Goal: Contribute content: Add original content to the website for others to see

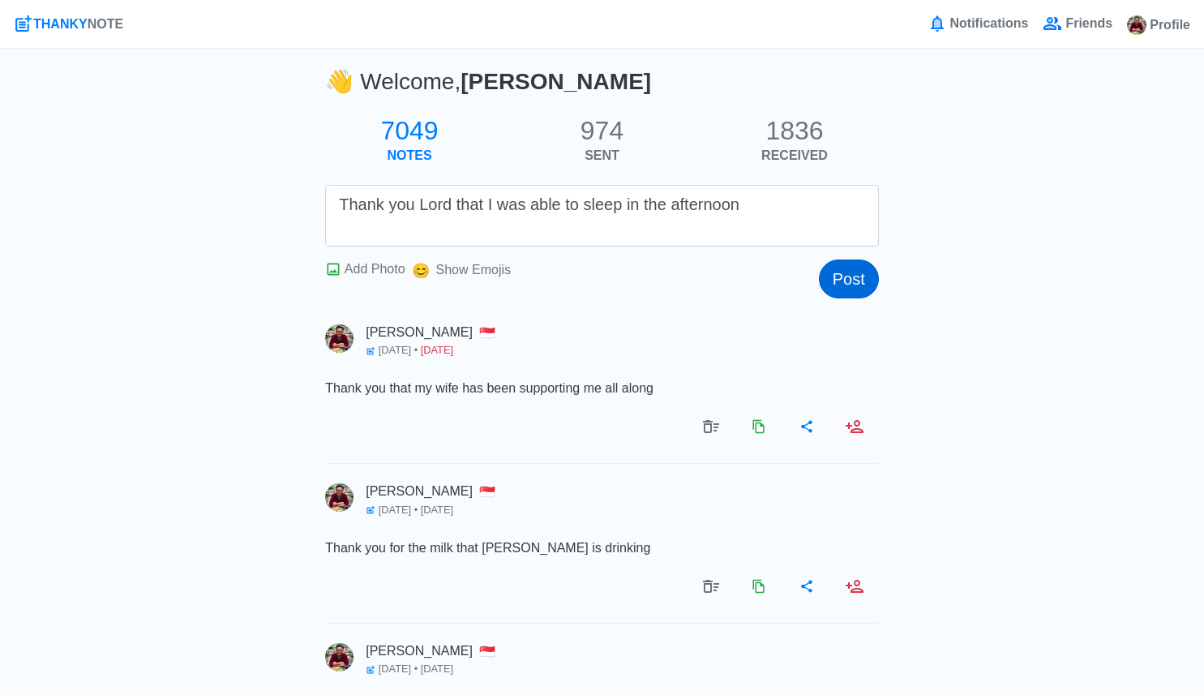
type textarea "Thank you Lord that I was able to sleep in the afternoon"
click at [848, 269] on button "Post" at bounding box center [849, 278] width 60 height 39
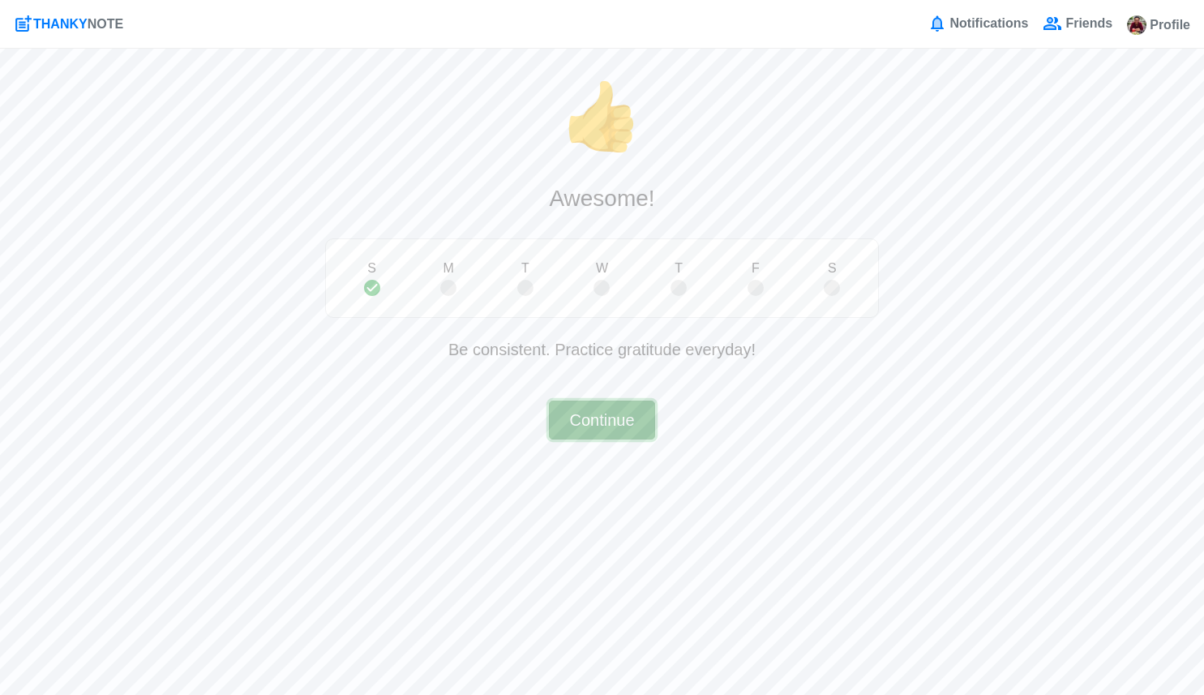
click at [634, 430] on button "Continue" at bounding box center [601, 420] width 105 height 39
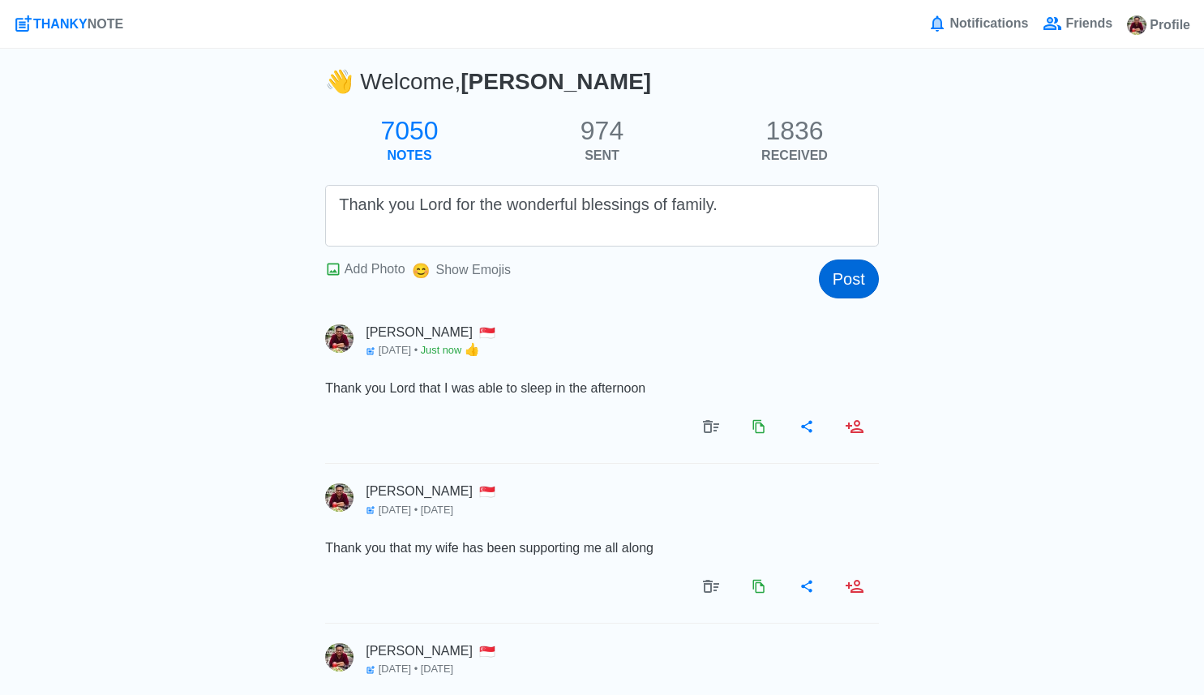
type textarea "Thank you Lord for the wonderful blessings of family."
click at [844, 287] on button "Post" at bounding box center [849, 278] width 60 height 39
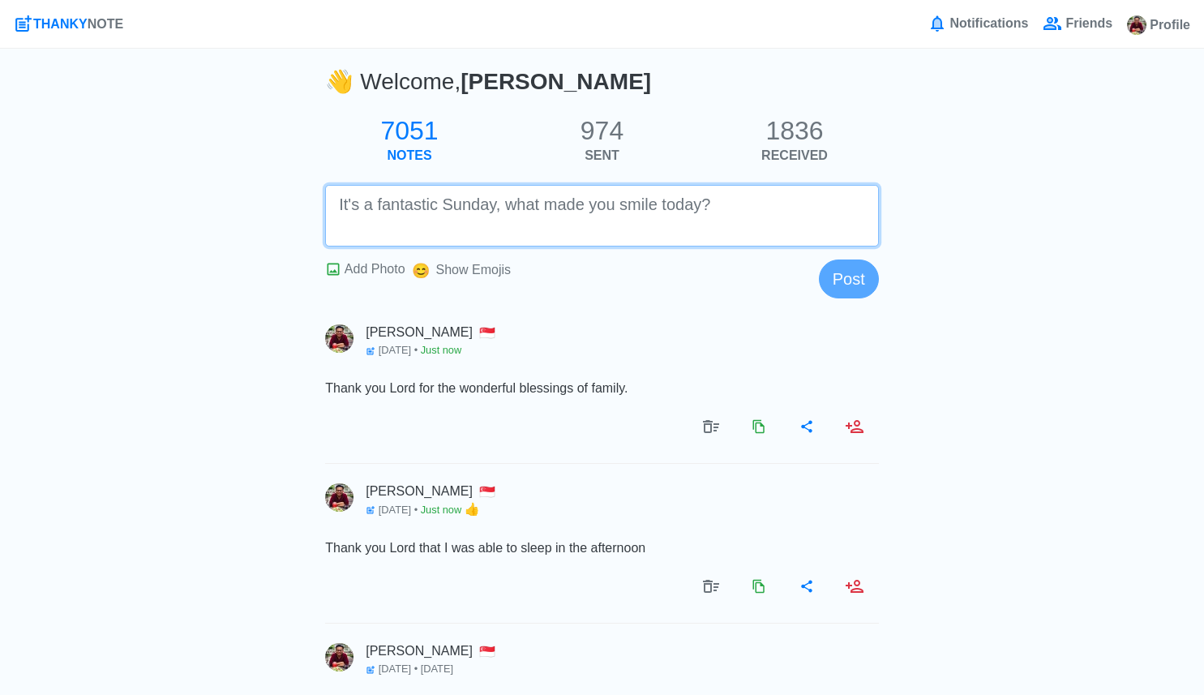
click at [701, 231] on textarea at bounding box center [602, 216] width 554 height 62
paste textarea "[BLANK_AUDIO]"
type textarea "[BLANK_AUDIO]"
paste textarea "Thank you Lord for your divine providence."
type textarea "Thank you Lord for your divine providence."
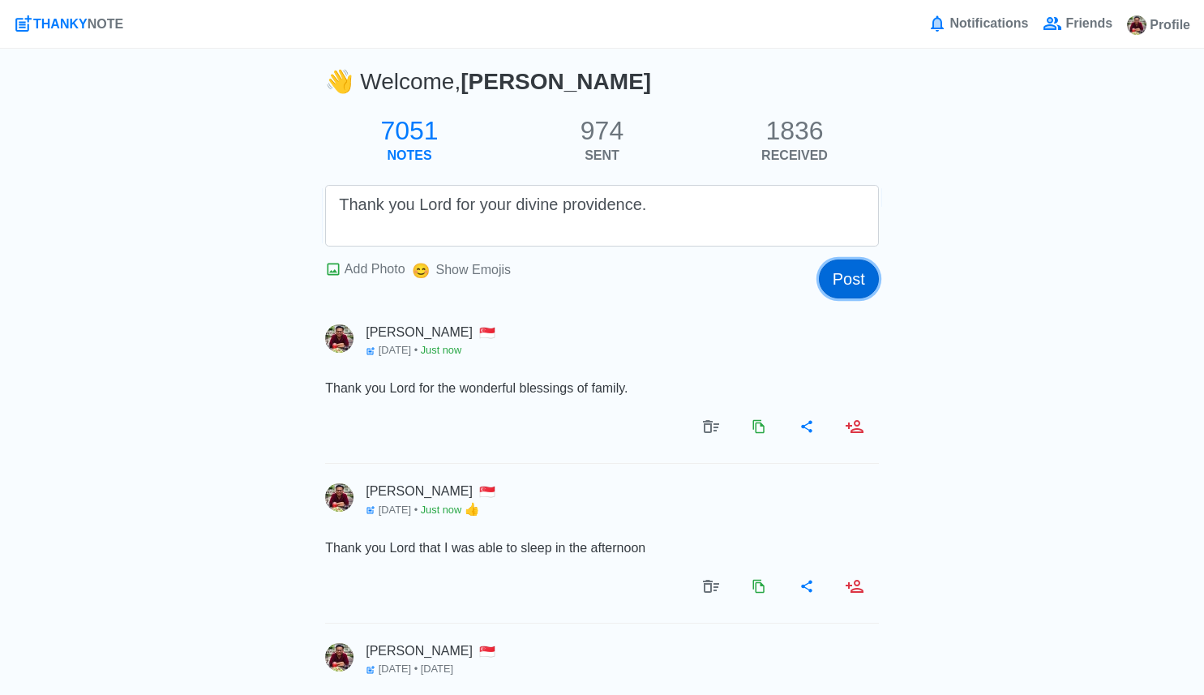
click at [851, 289] on button "Post" at bounding box center [849, 278] width 60 height 39
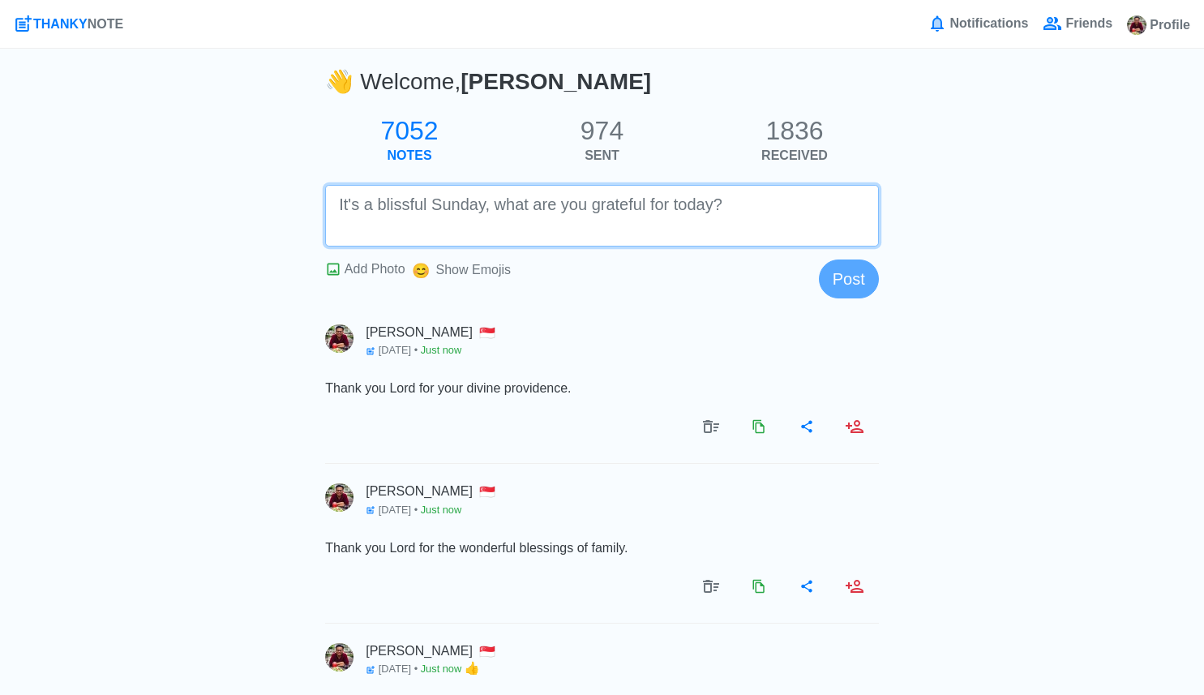
click at [722, 221] on textarea at bounding box center [602, 216] width 554 height 62
paste textarea "Thank you Lord for the new toy of [PERSON_NAME] from [PERSON_NAME]."
type textarea "Thank you Lord for the new toy of [PERSON_NAME] from [PERSON_NAME]."
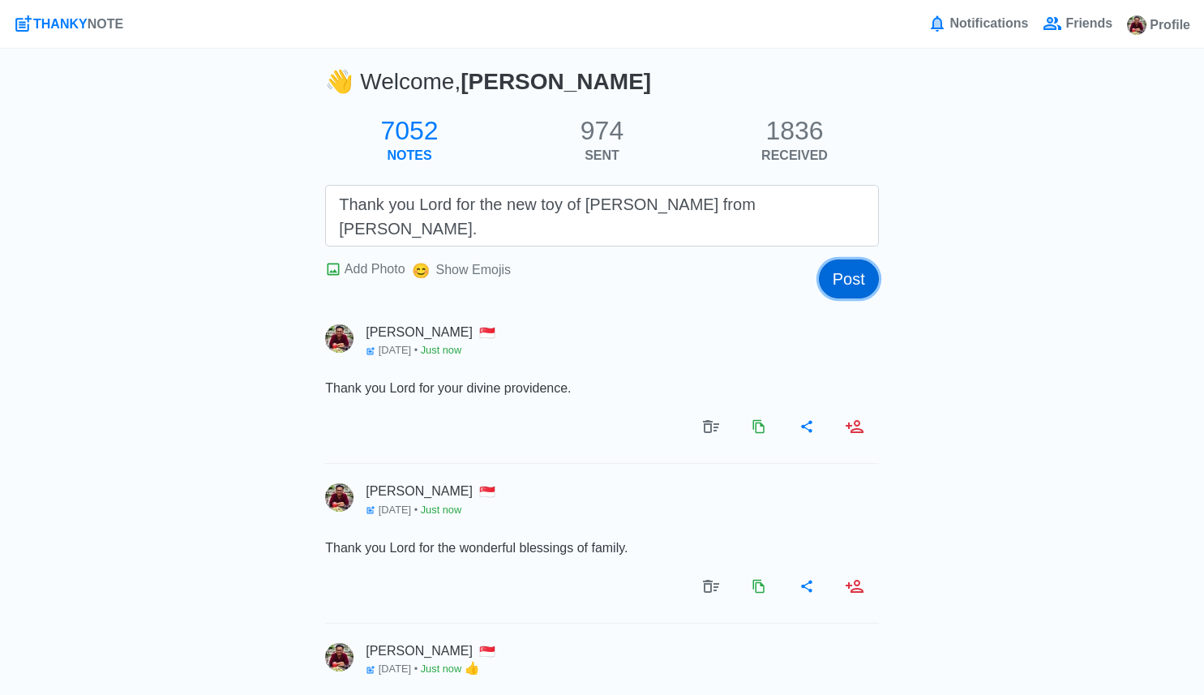
click at [862, 282] on button "Post" at bounding box center [849, 278] width 60 height 39
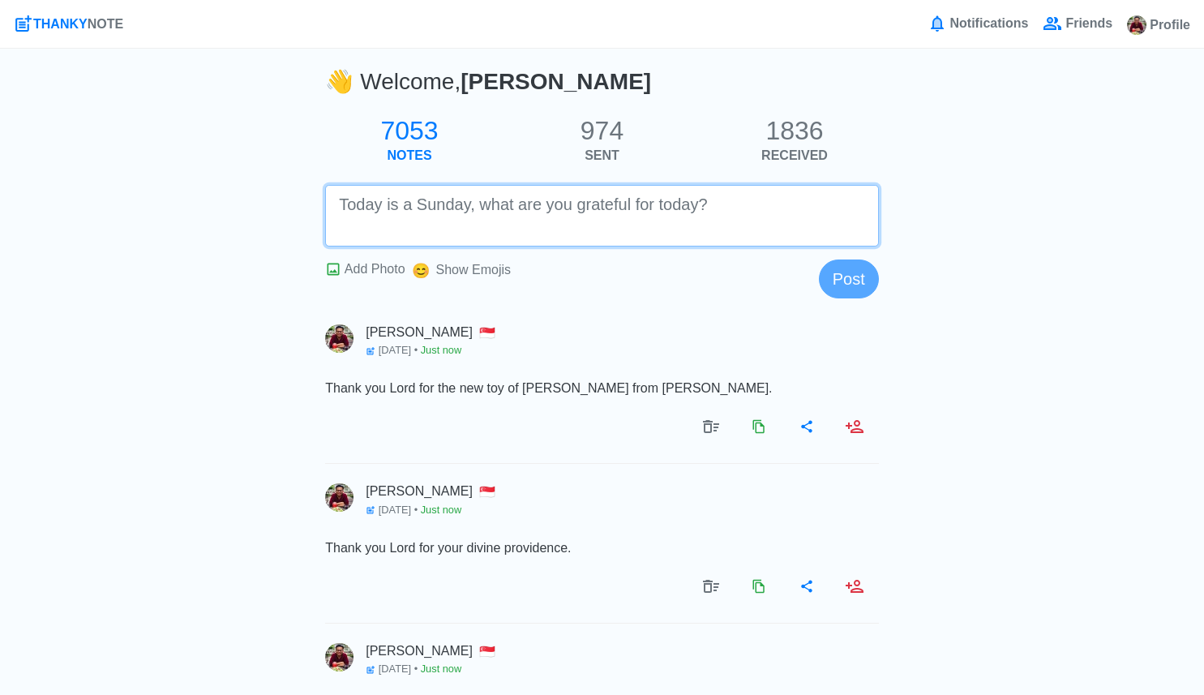
click at [786, 212] on textarea at bounding box center [602, 216] width 554 height 62
paste textarea "Thank you Lord for the Usana income."
type textarea "Thank you Lord for the Usana income."
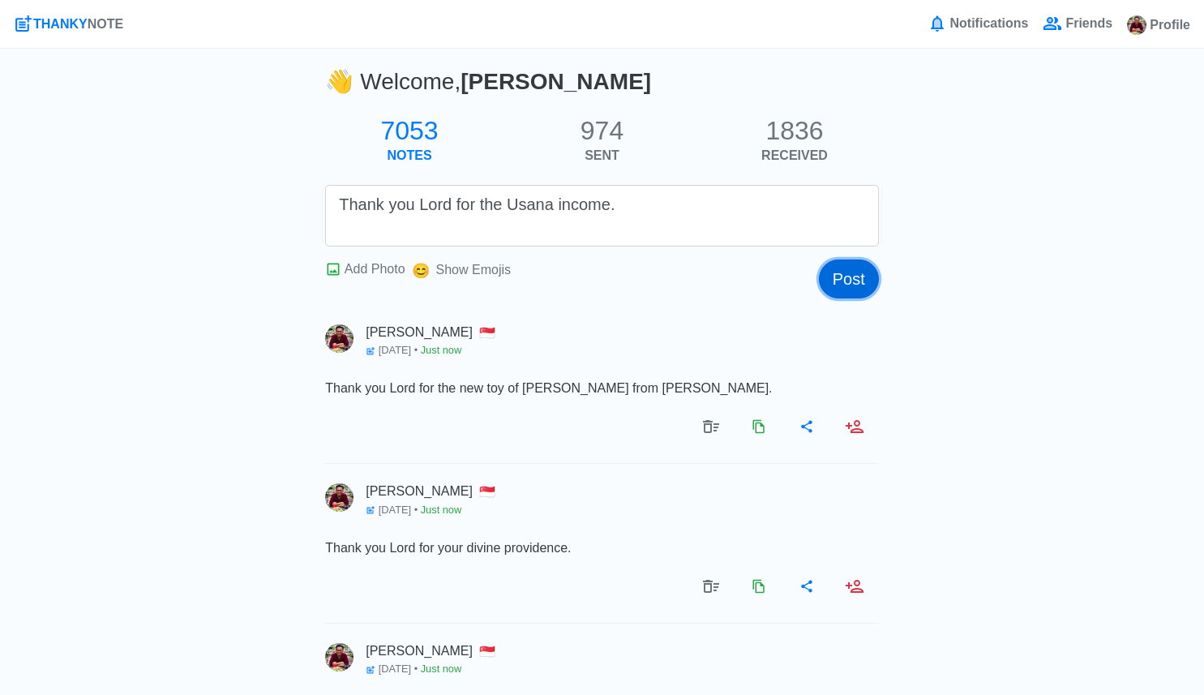
click at [853, 281] on button "Post" at bounding box center [849, 278] width 60 height 39
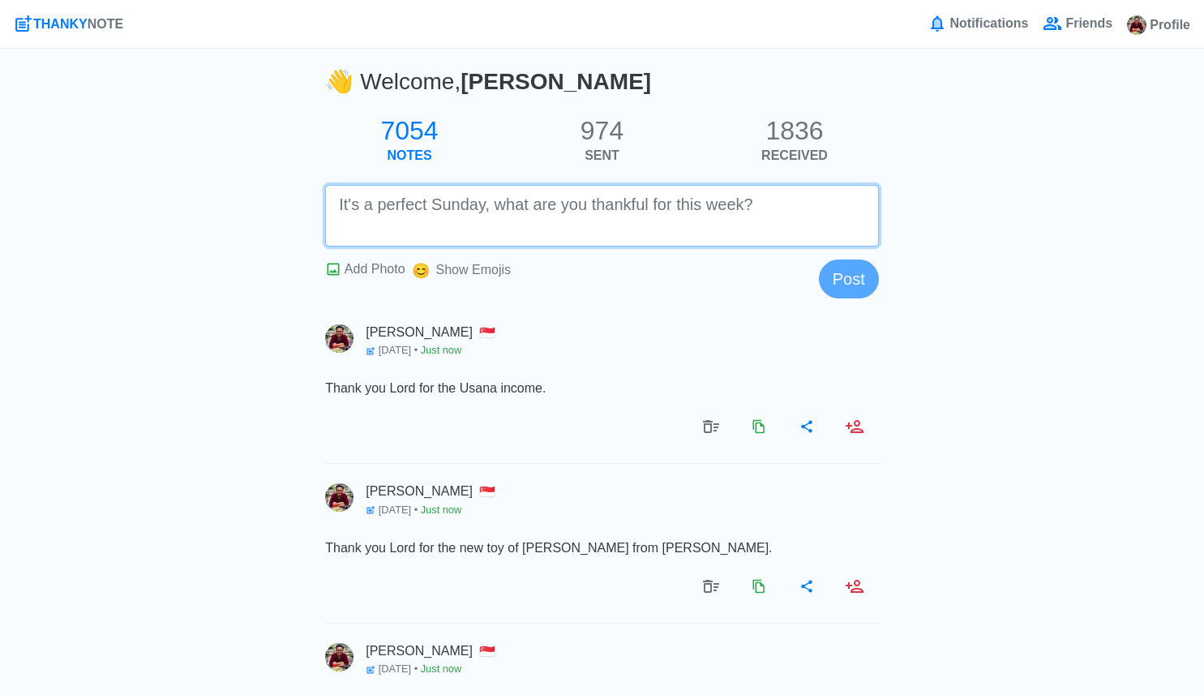
click at [713, 213] on textarea at bounding box center [602, 216] width 554 height 62
paste textarea "Thank you Lord for all your graces that you have given to me and my wife and [P…"
type textarea "Thank you Lord for all your graces that you have given to me and my wife and [P…"
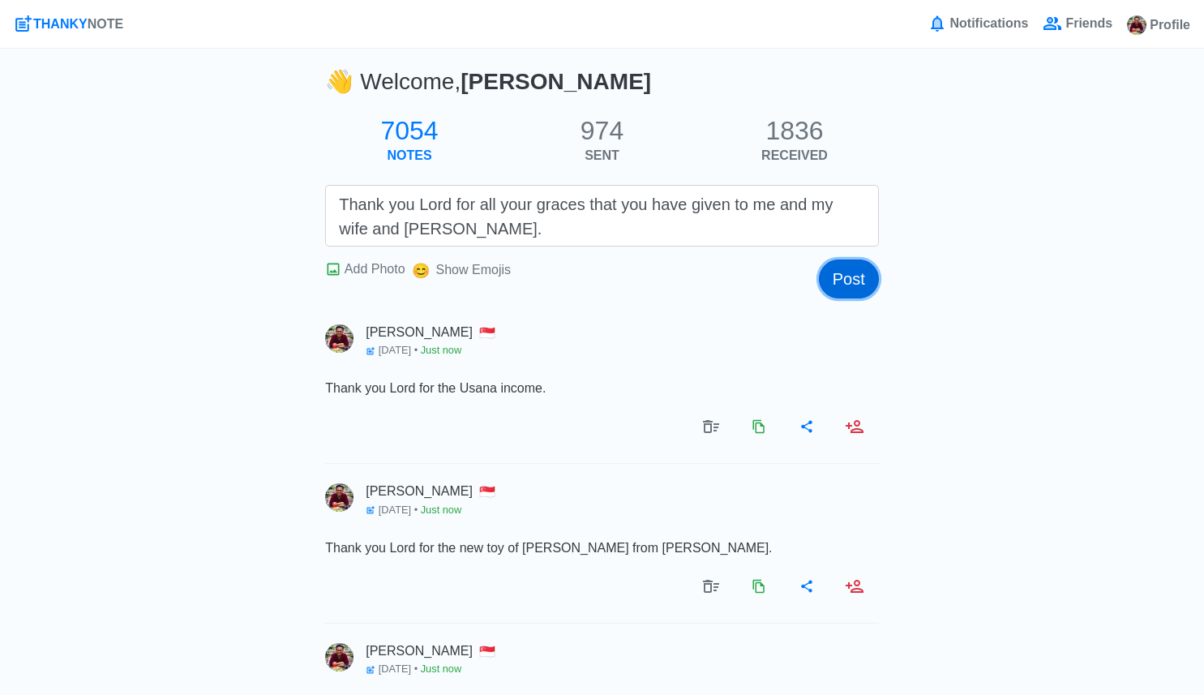
click at [851, 275] on button "Post" at bounding box center [849, 278] width 60 height 39
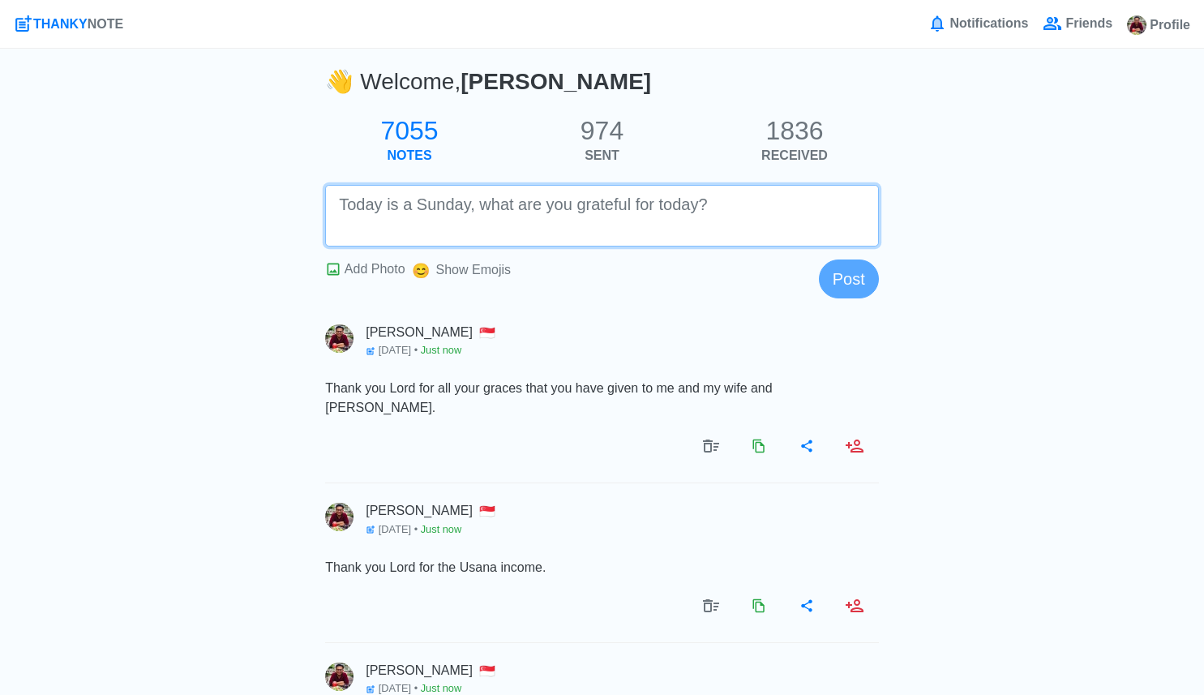
click at [731, 222] on textarea at bounding box center [602, 216] width 554 height 62
paste textarea "Thank you Lord for all your protection."
type textarea "Thank you Lord for all your protection."
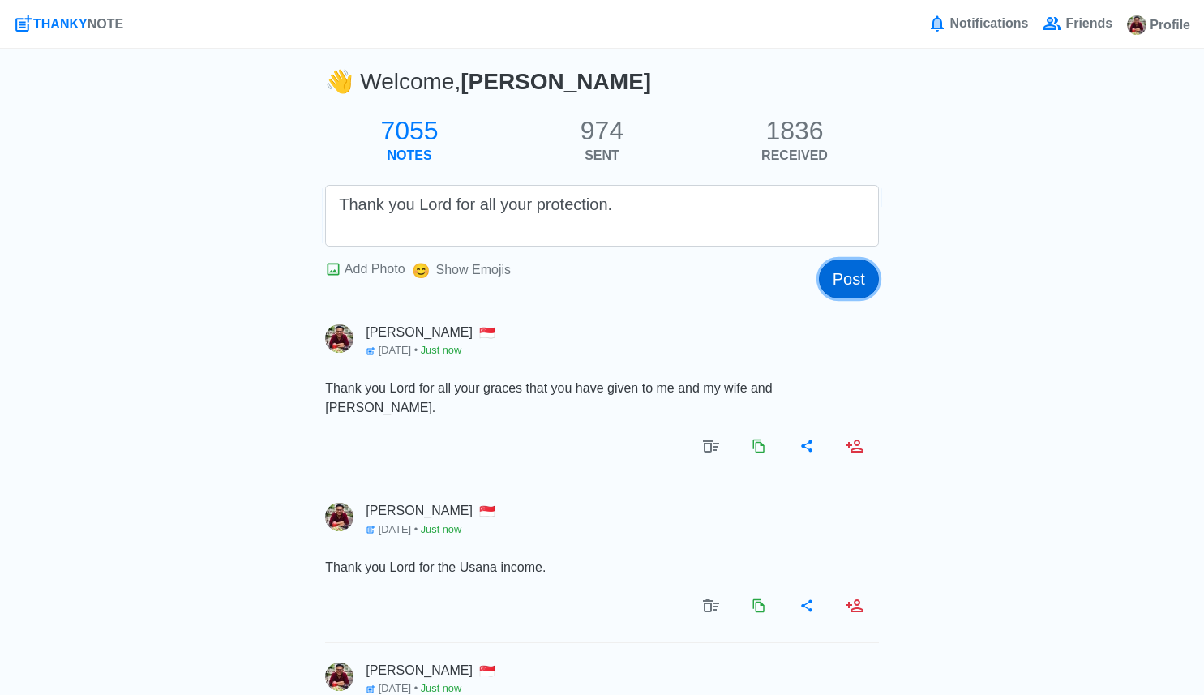
click at [855, 270] on button "Post" at bounding box center [849, 278] width 60 height 39
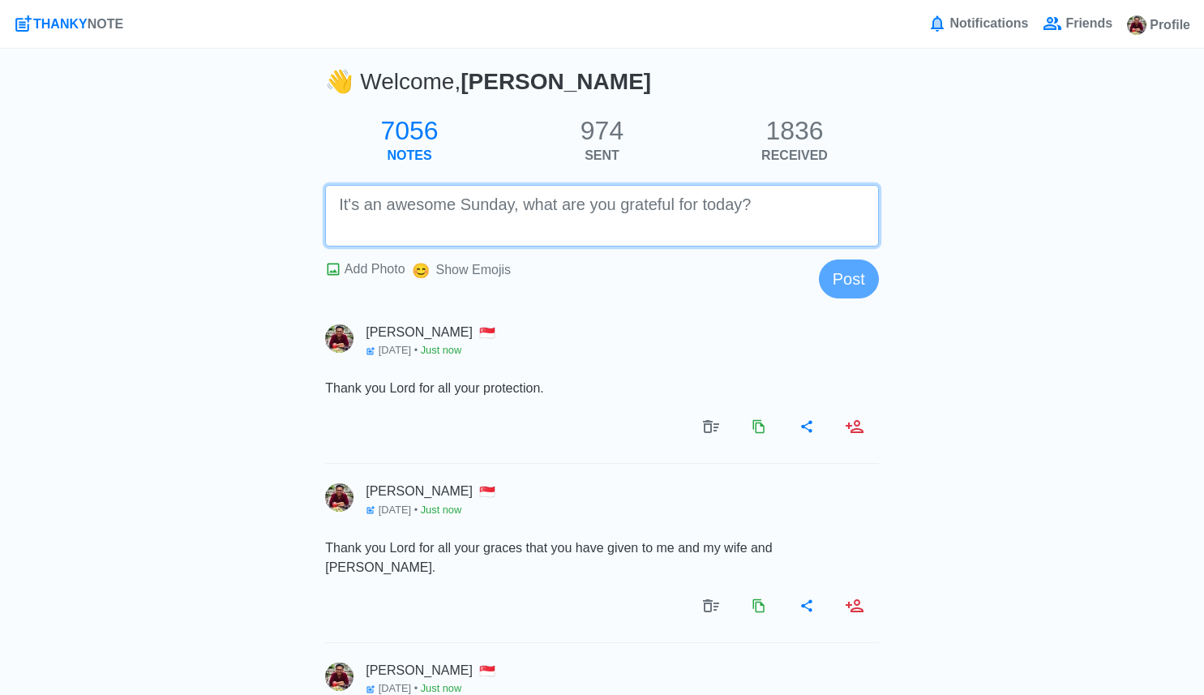
click at [769, 224] on textarea at bounding box center [602, 216] width 554 height 62
paste textarea "Thank you for the food we eat every day."
type textarea "Thank you for the food we eat every day."
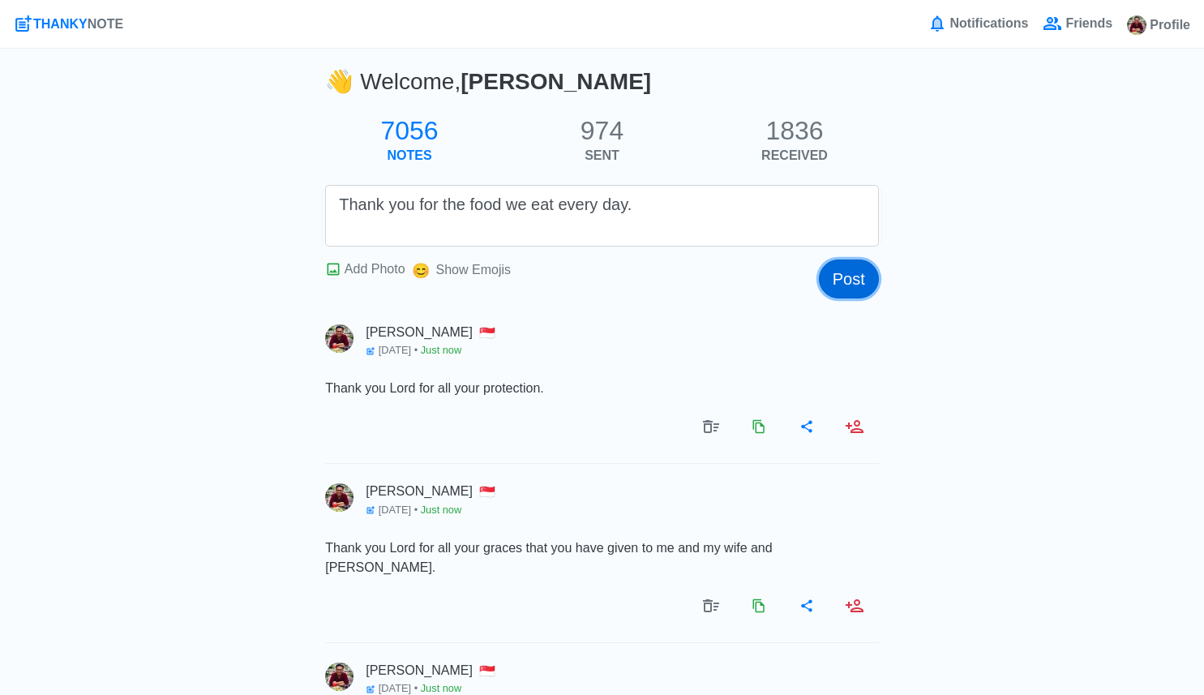
click at [864, 280] on button "Post" at bounding box center [849, 278] width 60 height 39
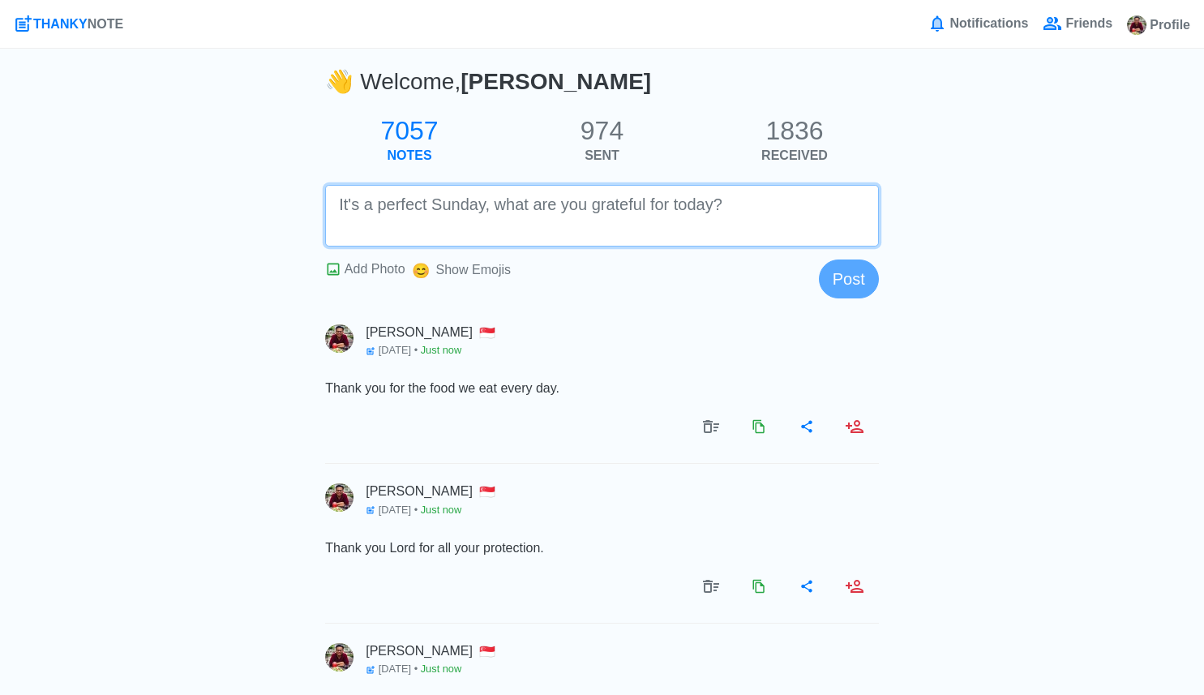
click at [613, 204] on textarea at bounding box center [602, 216] width 554 height 62
paste textarea "Thank you Lord for the love, for the ending love and support, even though we ca…"
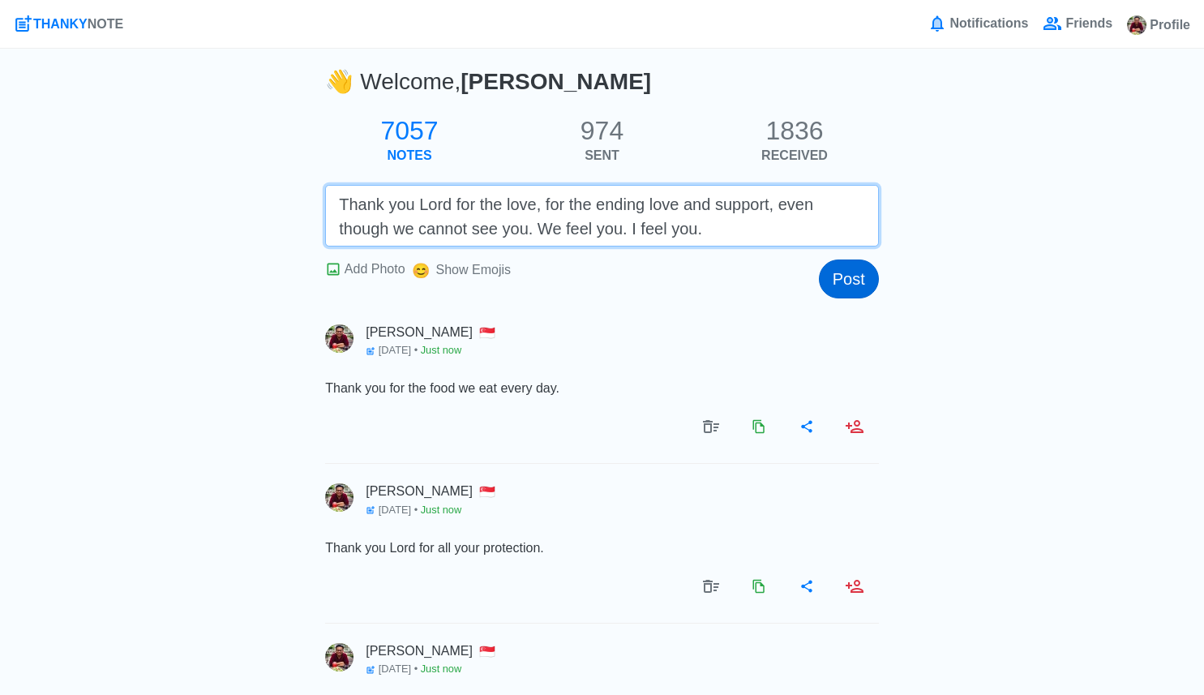
type textarea "Thank you Lord for the love, for the ending love and support, even though we ca…"
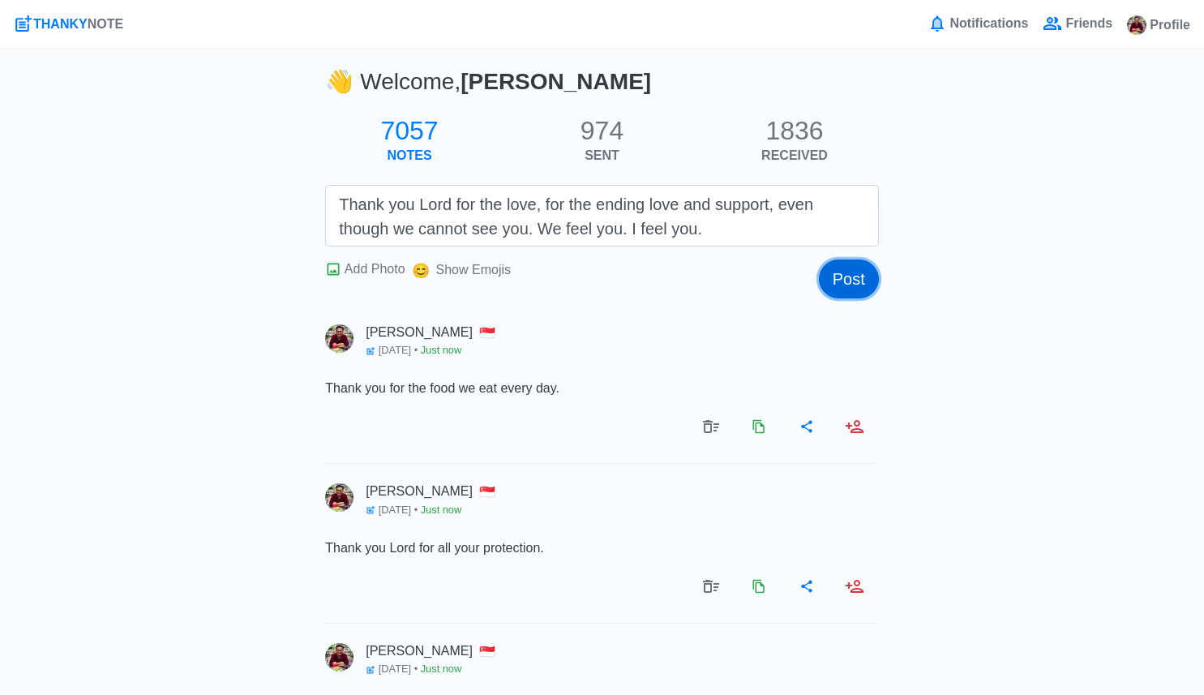
click at [862, 282] on button "Post" at bounding box center [849, 278] width 60 height 39
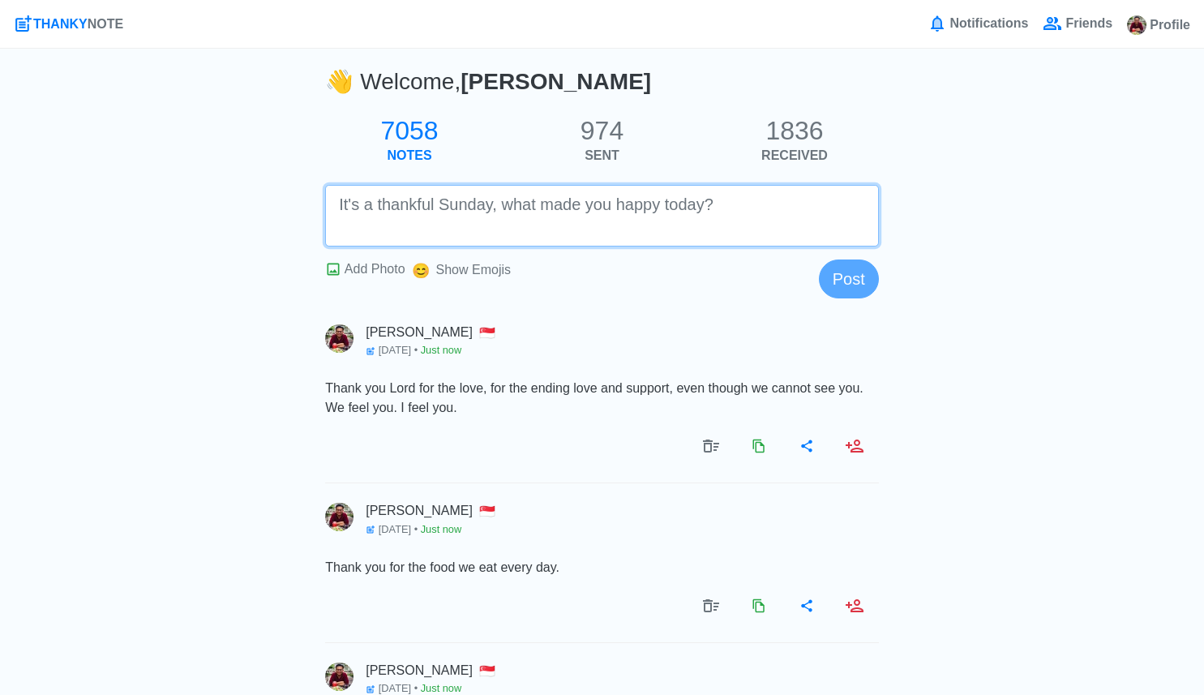
click at [679, 233] on textarea at bounding box center [602, 216] width 554 height 62
paste textarea "Lord, thank you so much. You know why I'm struggling. We are struggling financi…"
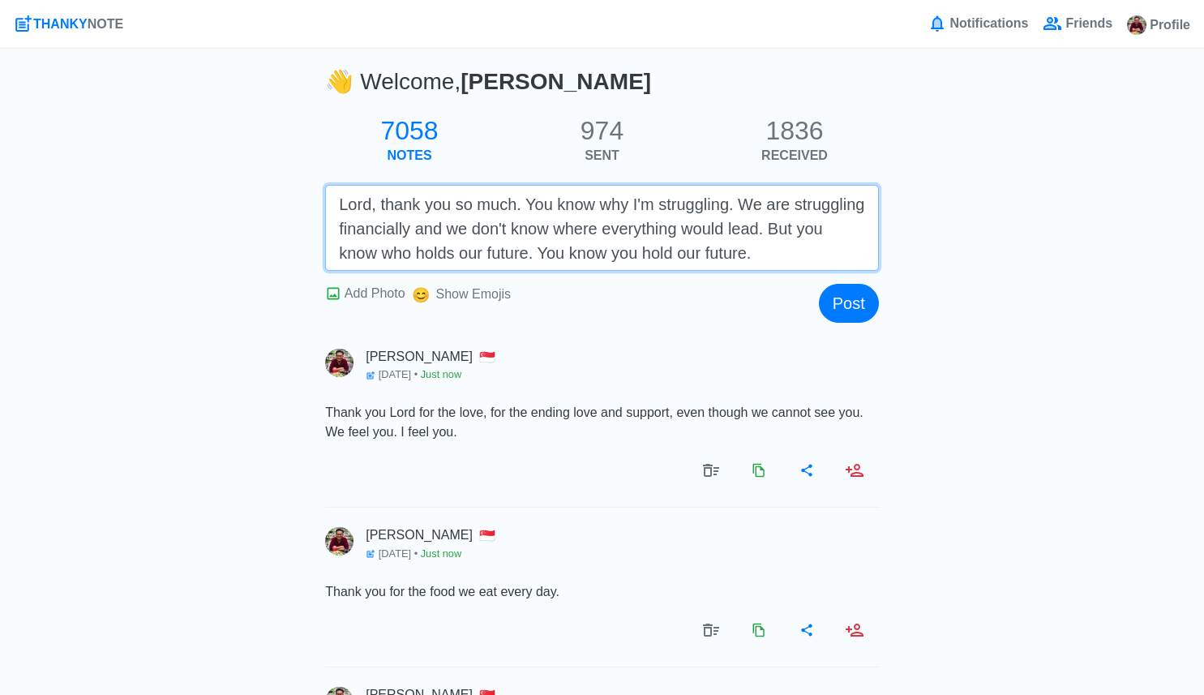
type textarea "Lord, thank you so much. You know why I'm struggling. We are struggling financi…"
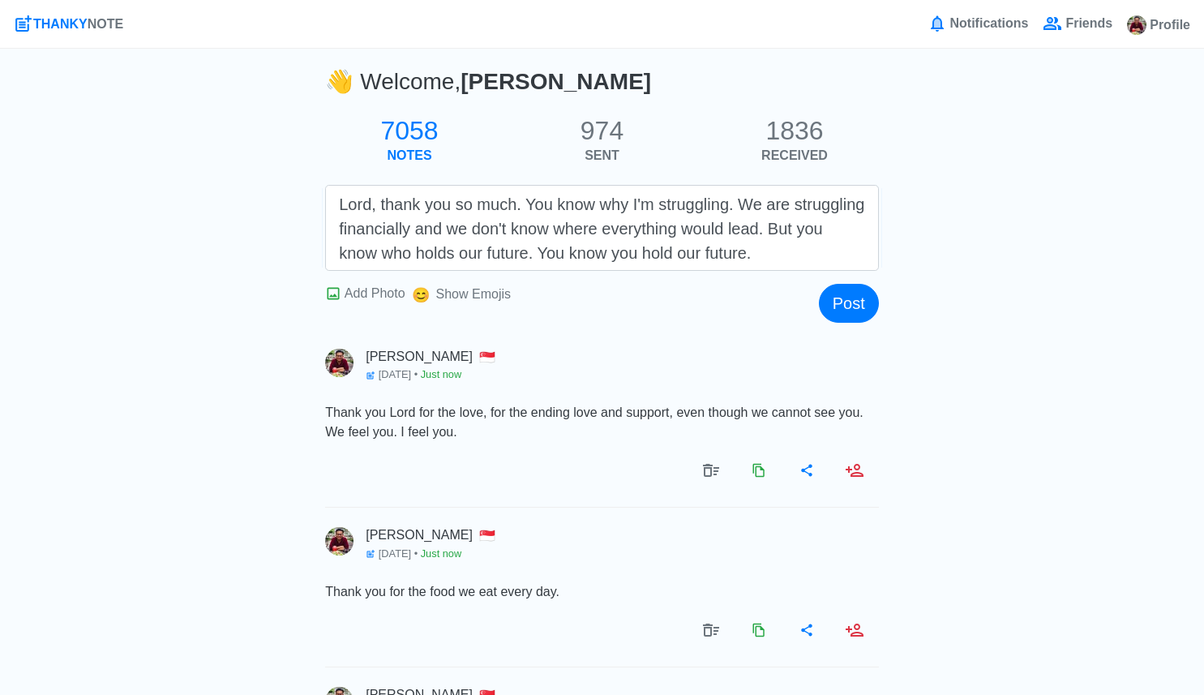
click at [842, 293] on button "Post" at bounding box center [849, 303] width 60 height 39
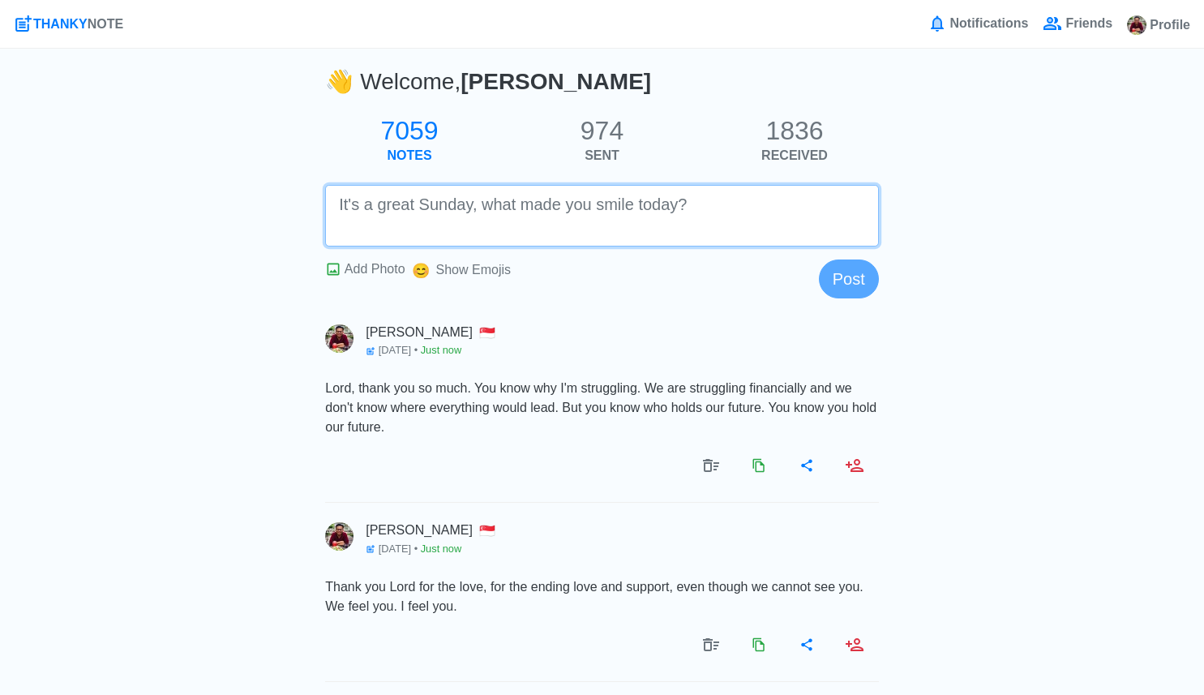
click at [624, 234] on textarea at bounding box center [602, 216] width 554 height 62
paste textarea "Lord, thank you that I still have jackets, that I used in [GEOGRAPHIC_DATA]."
click at [717, 203] on textarea "Lord, thank you that I still have jackets, that I used in usana." at bounding box center [602, 216] width 554 height 62
type textarea "Lord, thank you that I still have jackets, that I used in USANA."
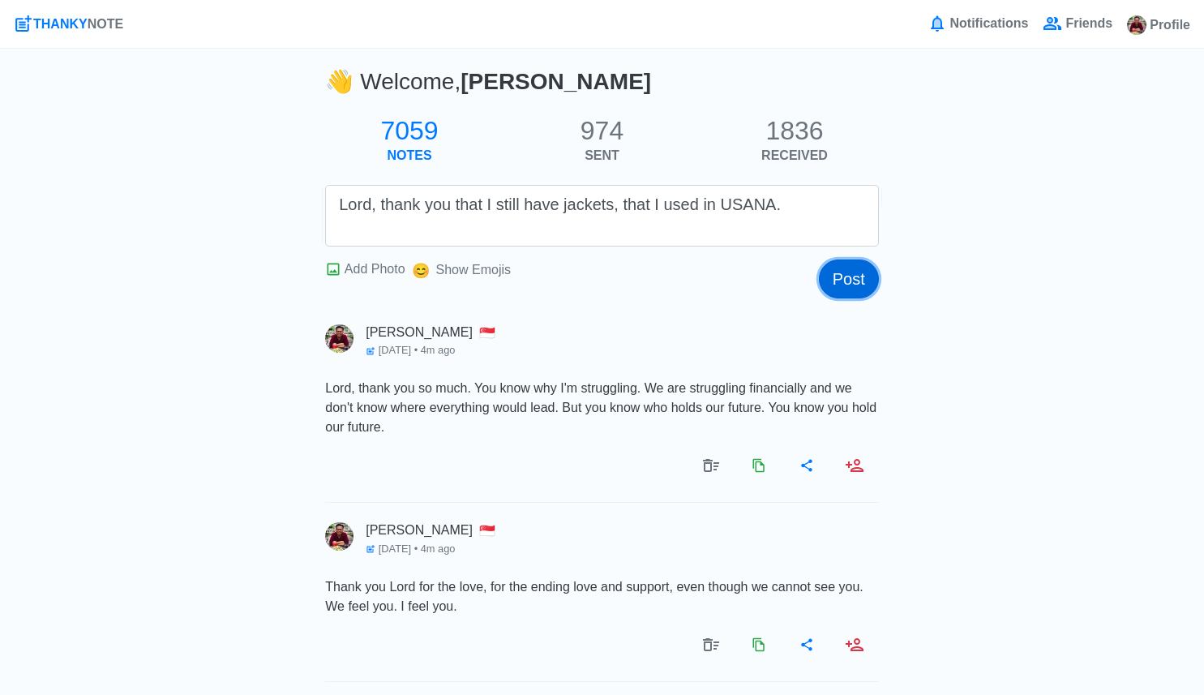
click at [855, 285] on button "Post" at bounding box center [849, 278] width 60 height 39
